Goal: Complete application form

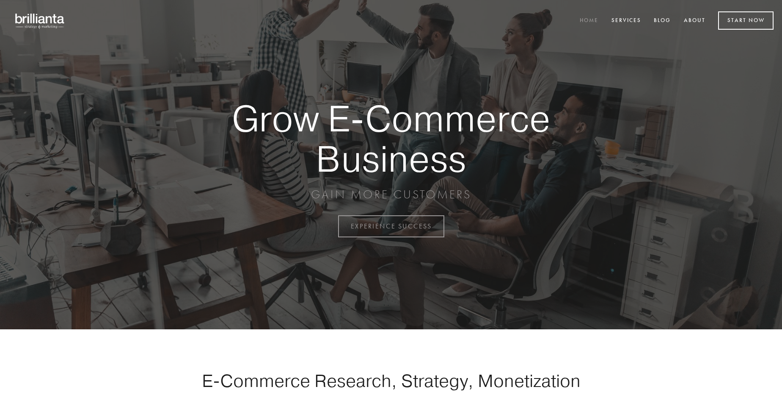
scroll to position [2219, 0]
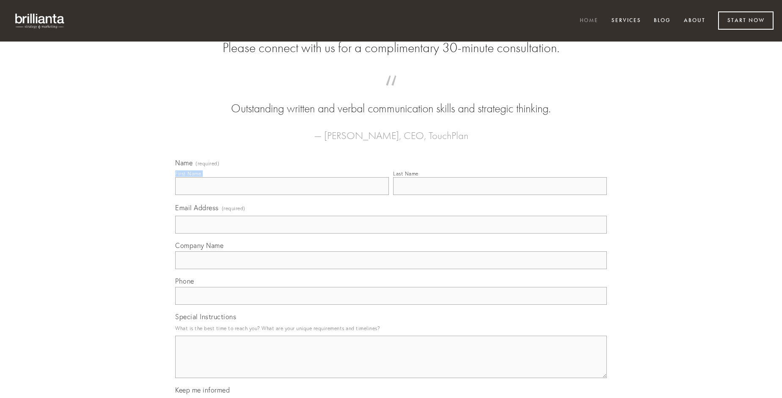
type input "[PERSON_NAME]"
click at [500, 195] on input "Last Name" at bounding box center [500, 186] width 214 height 18
type input "[PERSON_NAME]"
click at [391, 233] on input "Email Address (required)" at bounding box center [391, 224] width 432 height 18
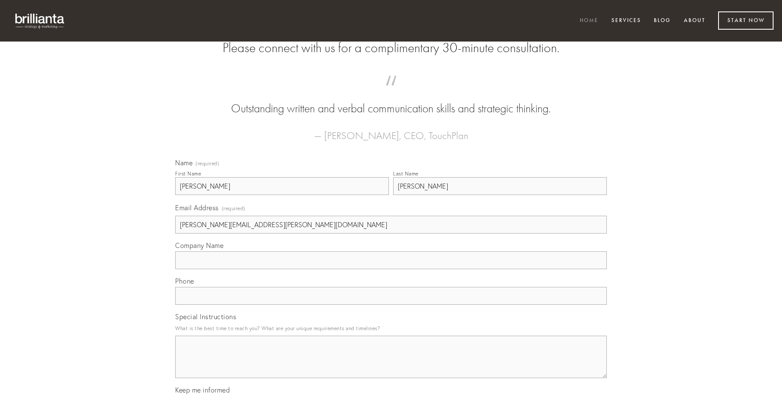
type input "[PERSON_NAME][EMAIL_ADDRESS][PERSON_NAME][DOMAIN_NAME]"
click at [391, 269] on input "Company Name" at bounding box center [391, 260] width 432 height 18
type input "vorago"
click at [391, 304] on input "text" at bounding box center [391, 296] width 432 height 18
click at [391, 364] on textarea "Special Instructions" at bounding box center [391, 356] width 432 height 42
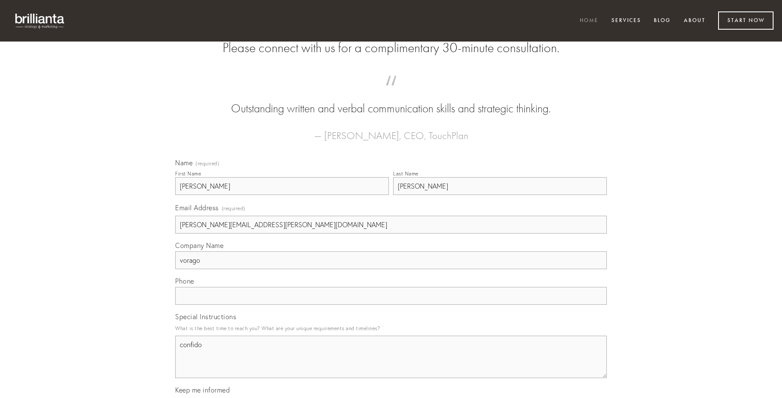
type textarea "confido"
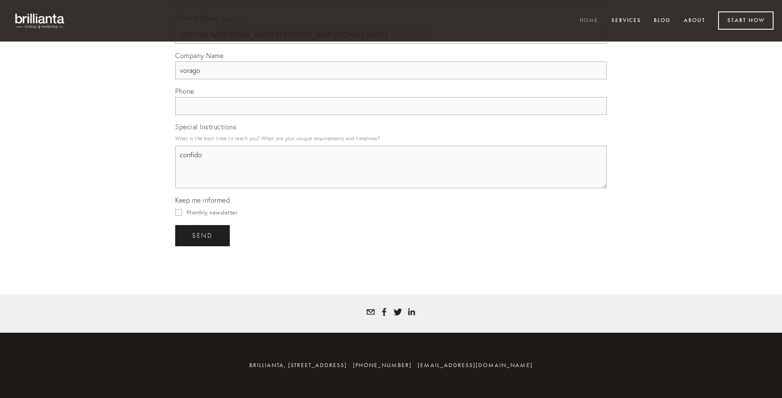
click at [203, 235] on span "send" at bounding box center [202, 236] width 21 height 8
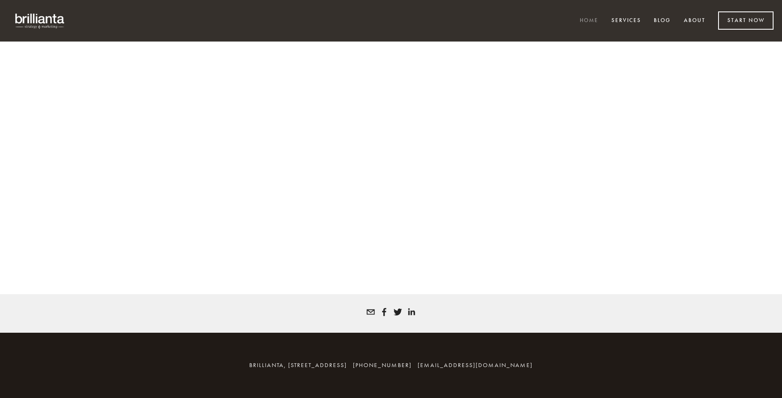
scroll to position [2208, 0]
